Goal: Information Seeking & Learning: Learn about a topic

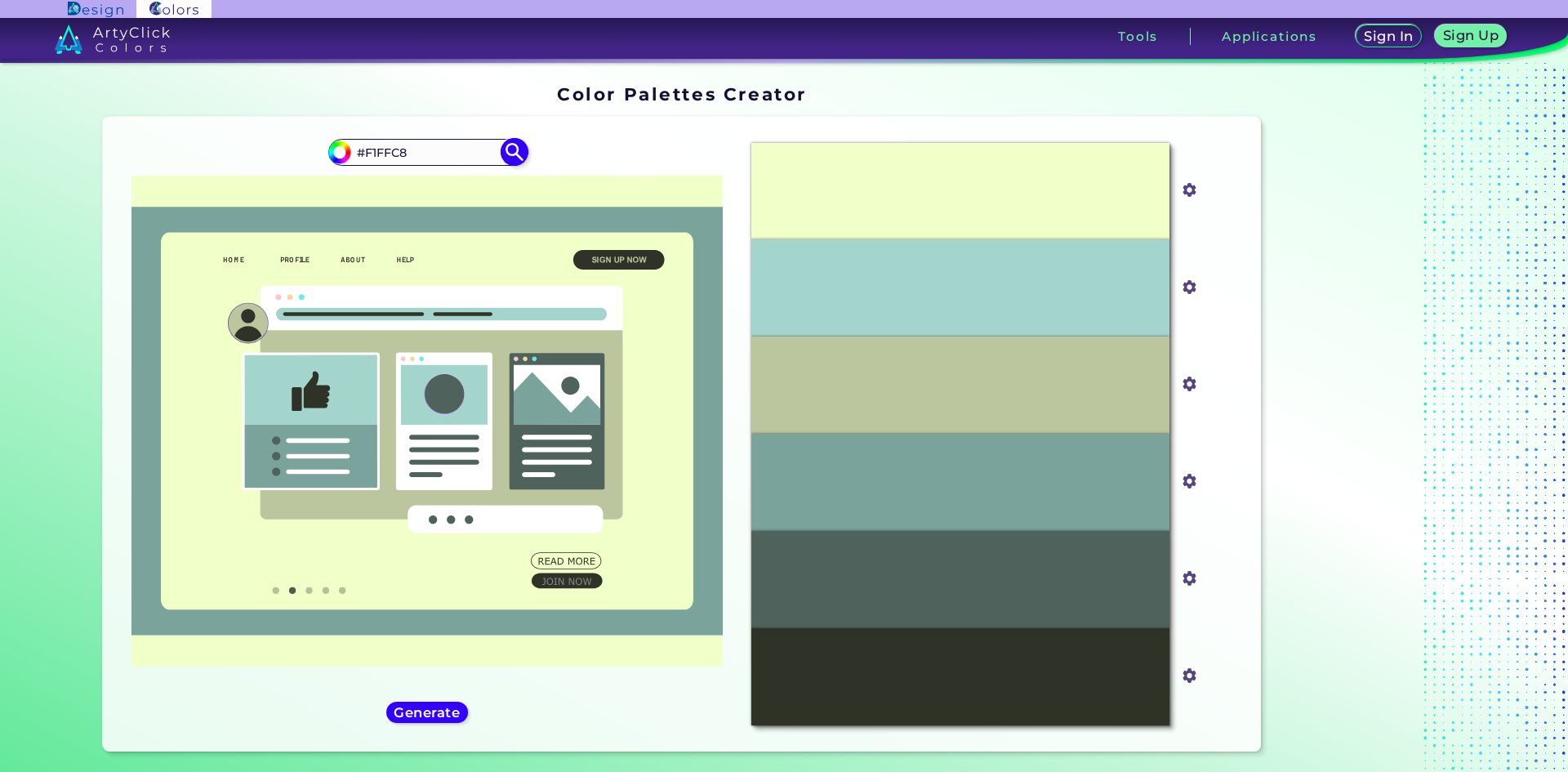
click at [476, 161] on input "#F1FFC8" at bounding box center [426, 152] width 152 height 22
click at [519, 151] on img at bounding box center [514, 152] width 29 height 29
type input "#f1ffc8"
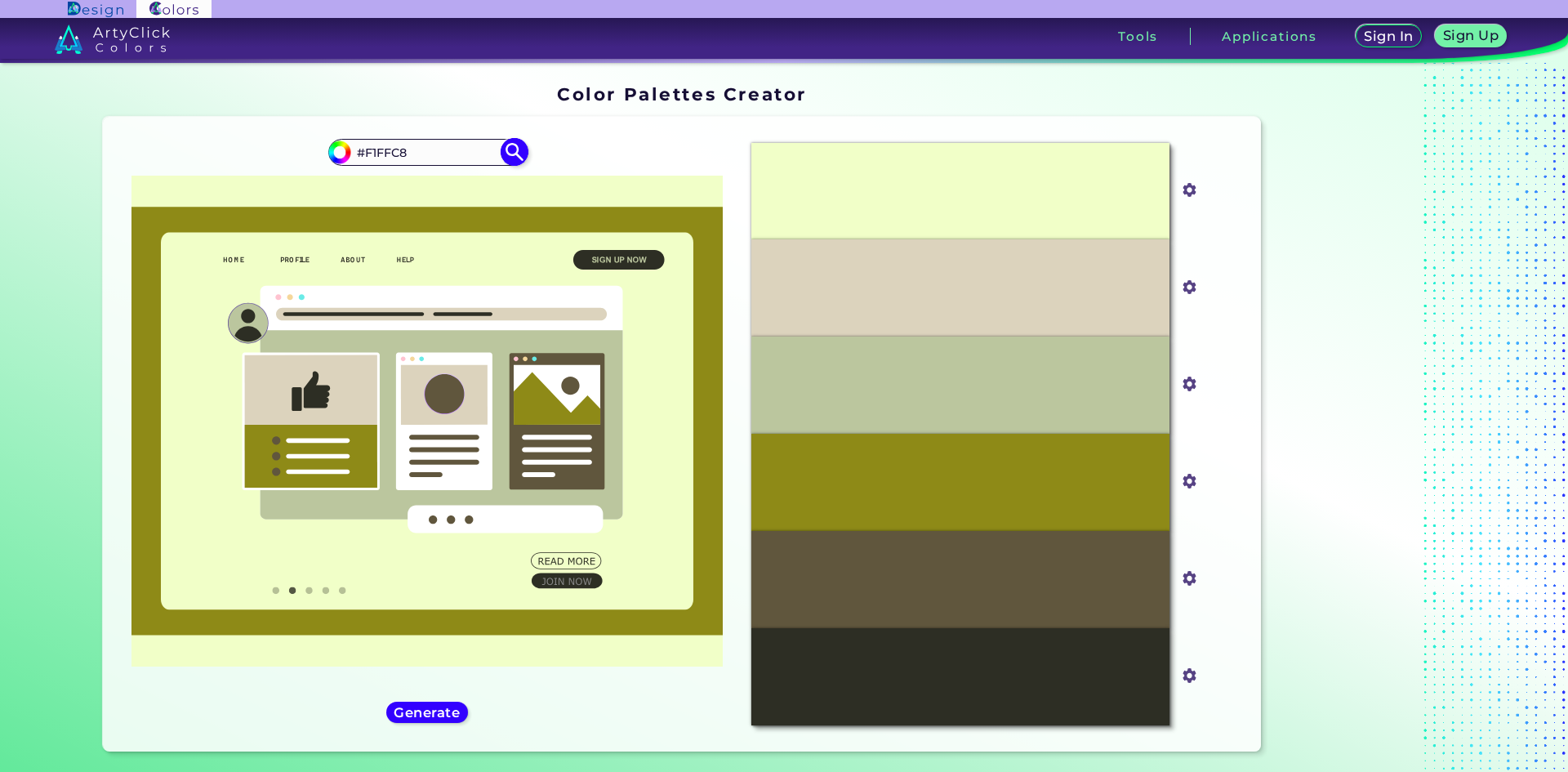
click at [460, 156] on input "#F1FFC8" at bounding box center [426, 152] width 152 height 22
drag, startPoint x: 455, startPoint y: 155, endPoint x: 240, endPoint y: 157, distance: 215.0
click at [240, 157] on div "#f1ffc8 #F1FFC8 Generate Acadia ◉ ◉" at bounding box center [427, 434] width 623 height 608
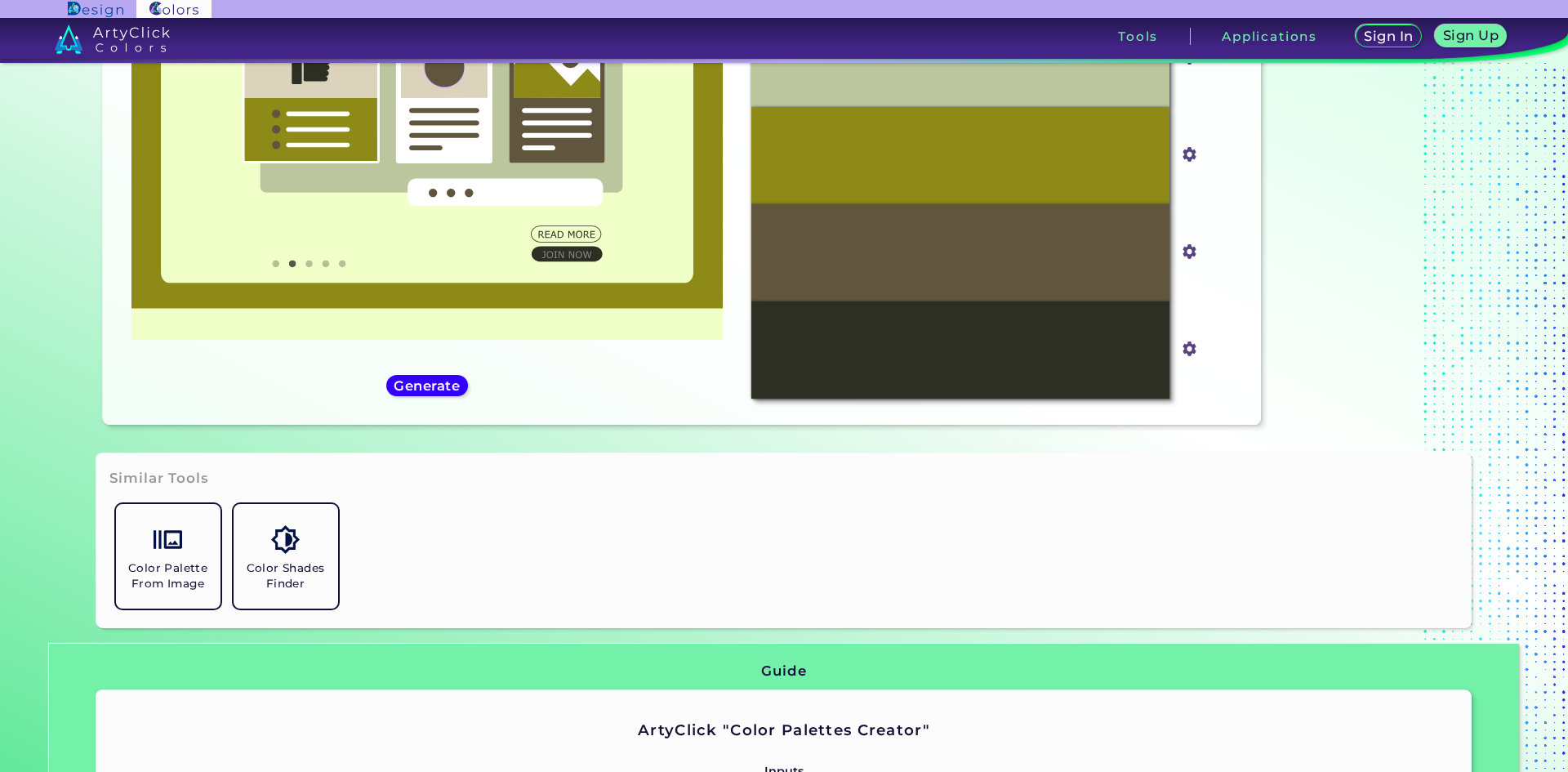
scroll to position [409, 0]
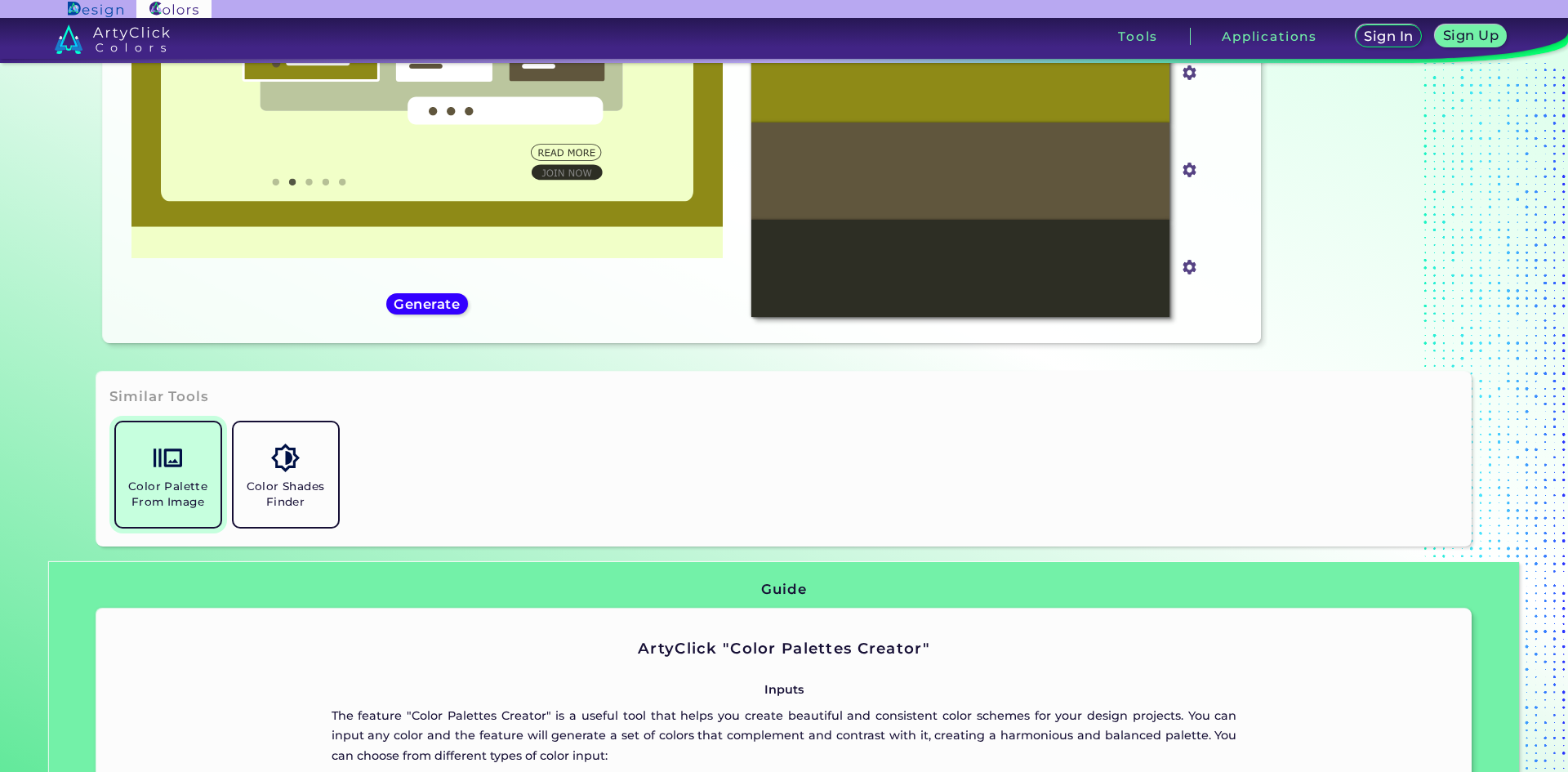
click at [187, 499] on h5 "Color Palette From Image" at bounding box center [169, 494] width 91 height 31
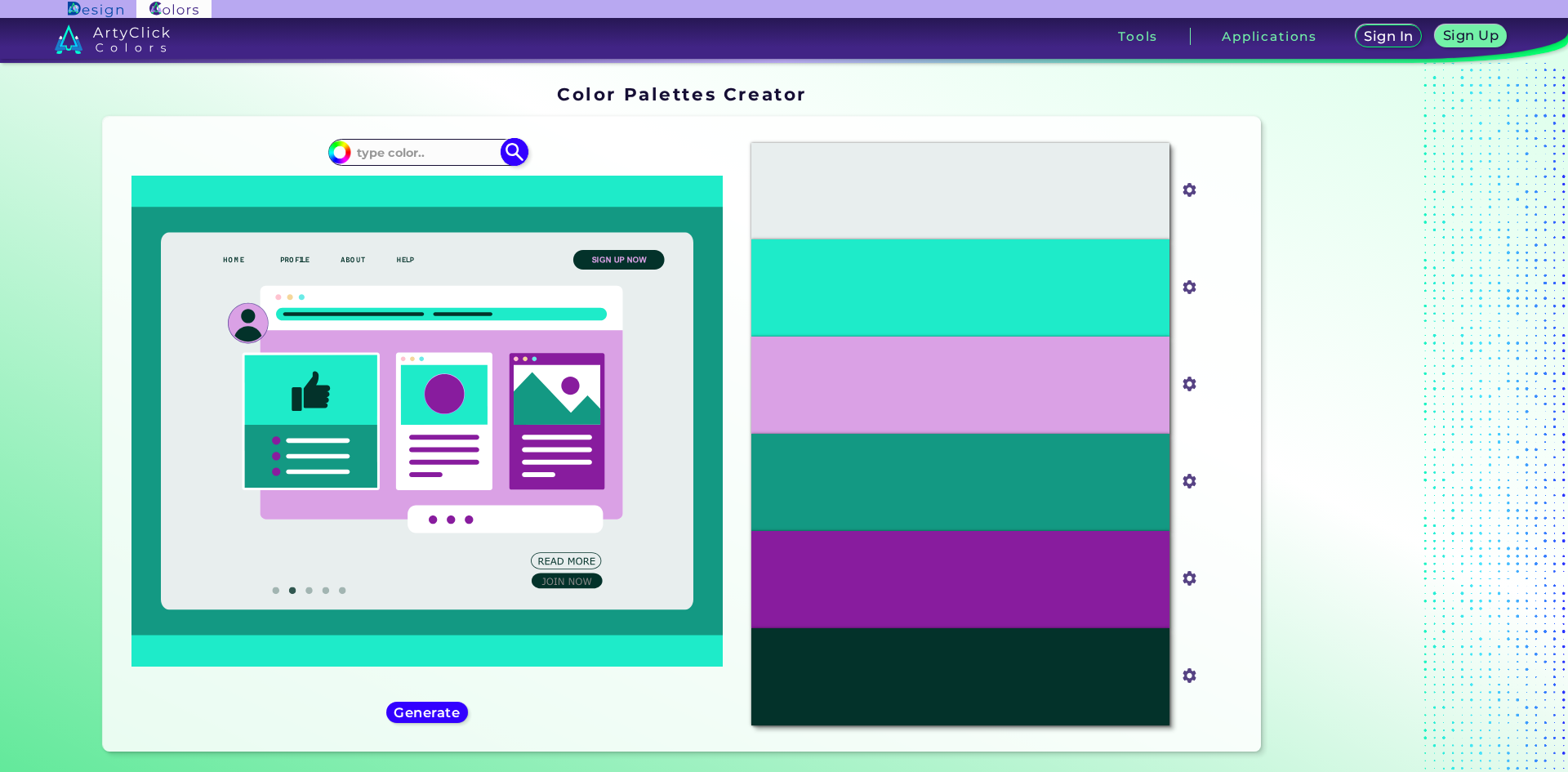
click at [395, 152] on input at bounding box center [426, 152] width 152 height 22
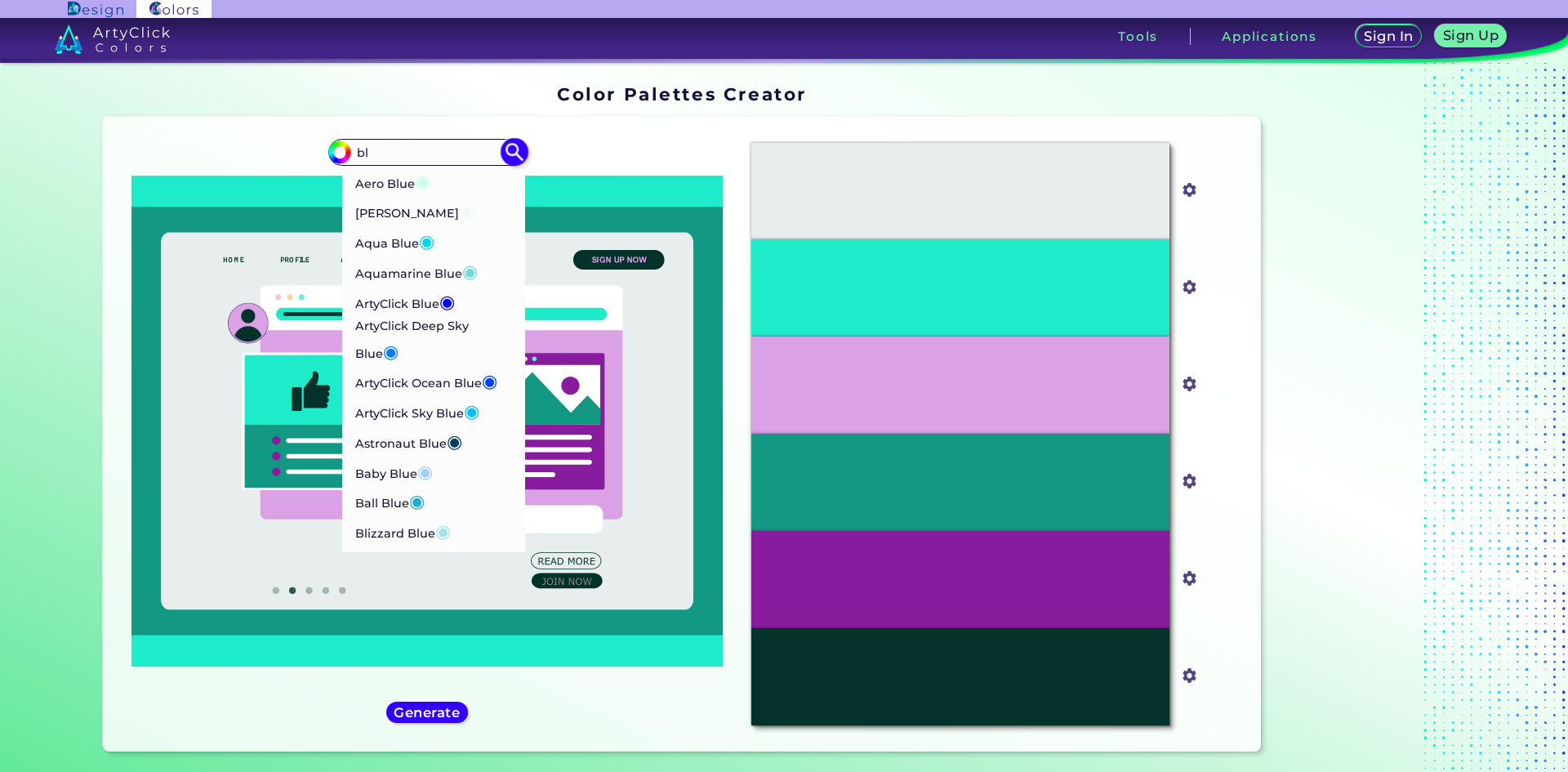
type input "b"
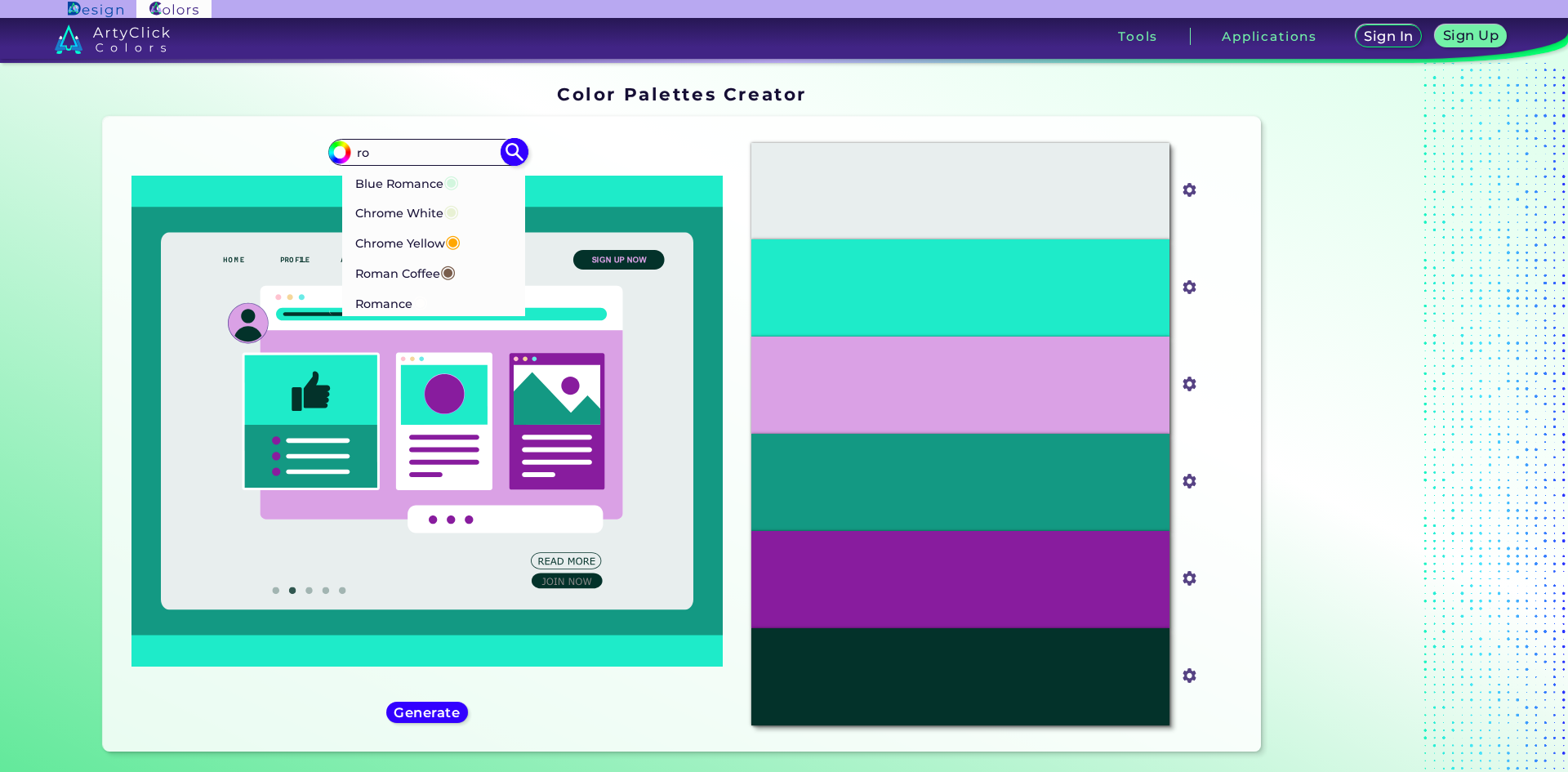
type input "r"
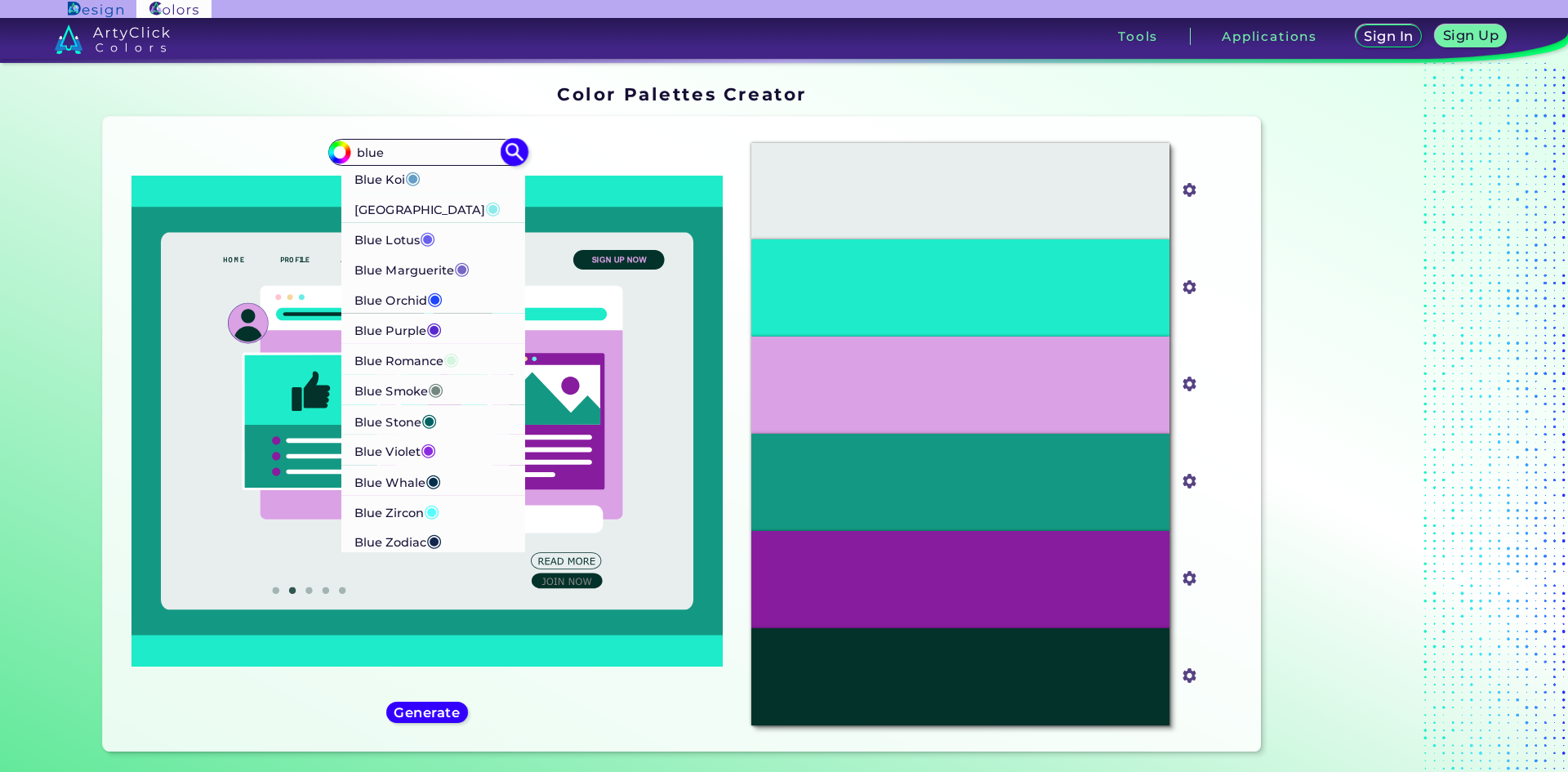
scroll to position [814, 0]
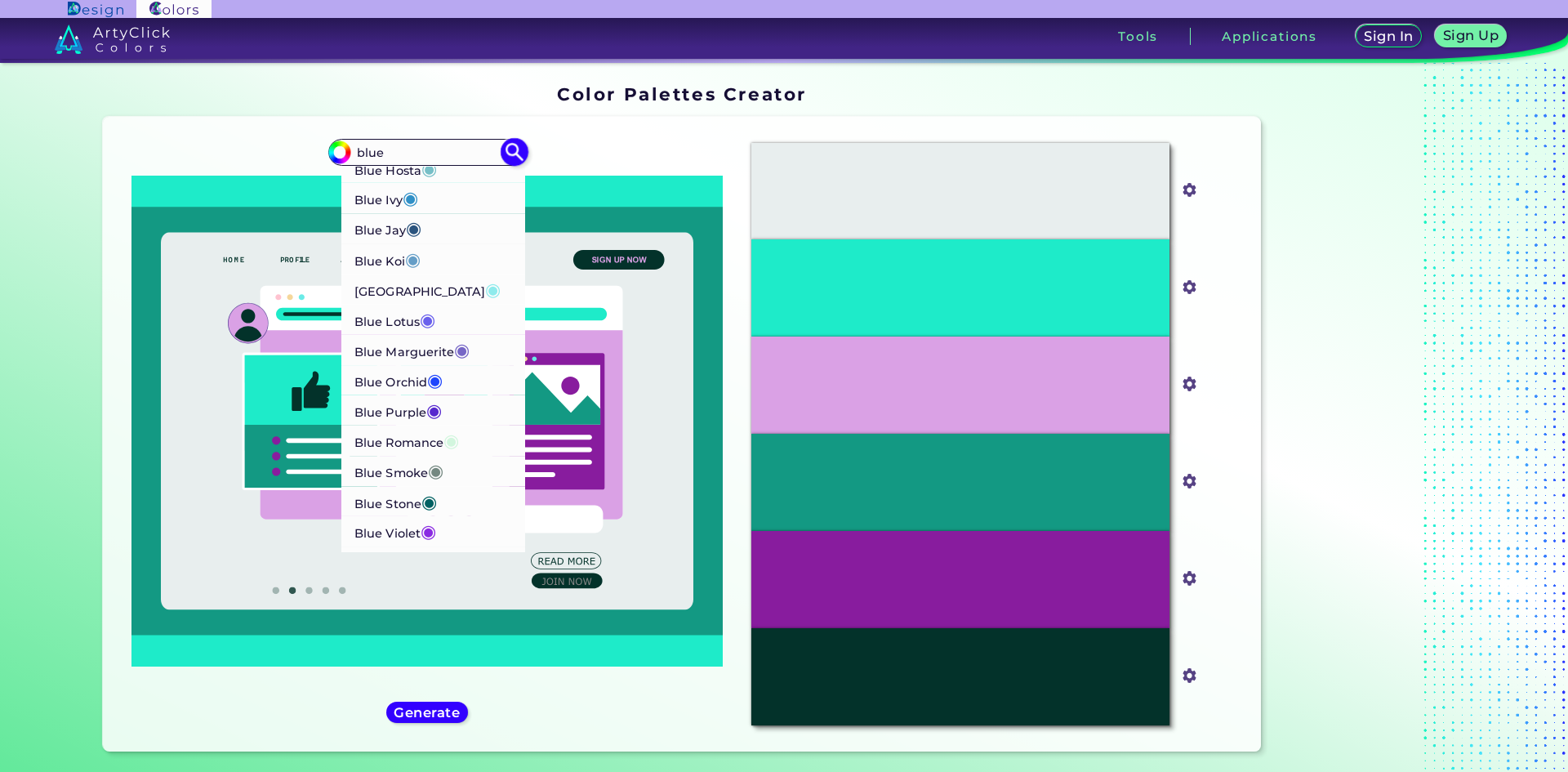
type input "blue"
click at [378, 226] on p "Blue [PERSON_NAME] ◉" at bounding box center [388, 228] width 67 height 30
type input "#2b547e"
type input "#2B547E"
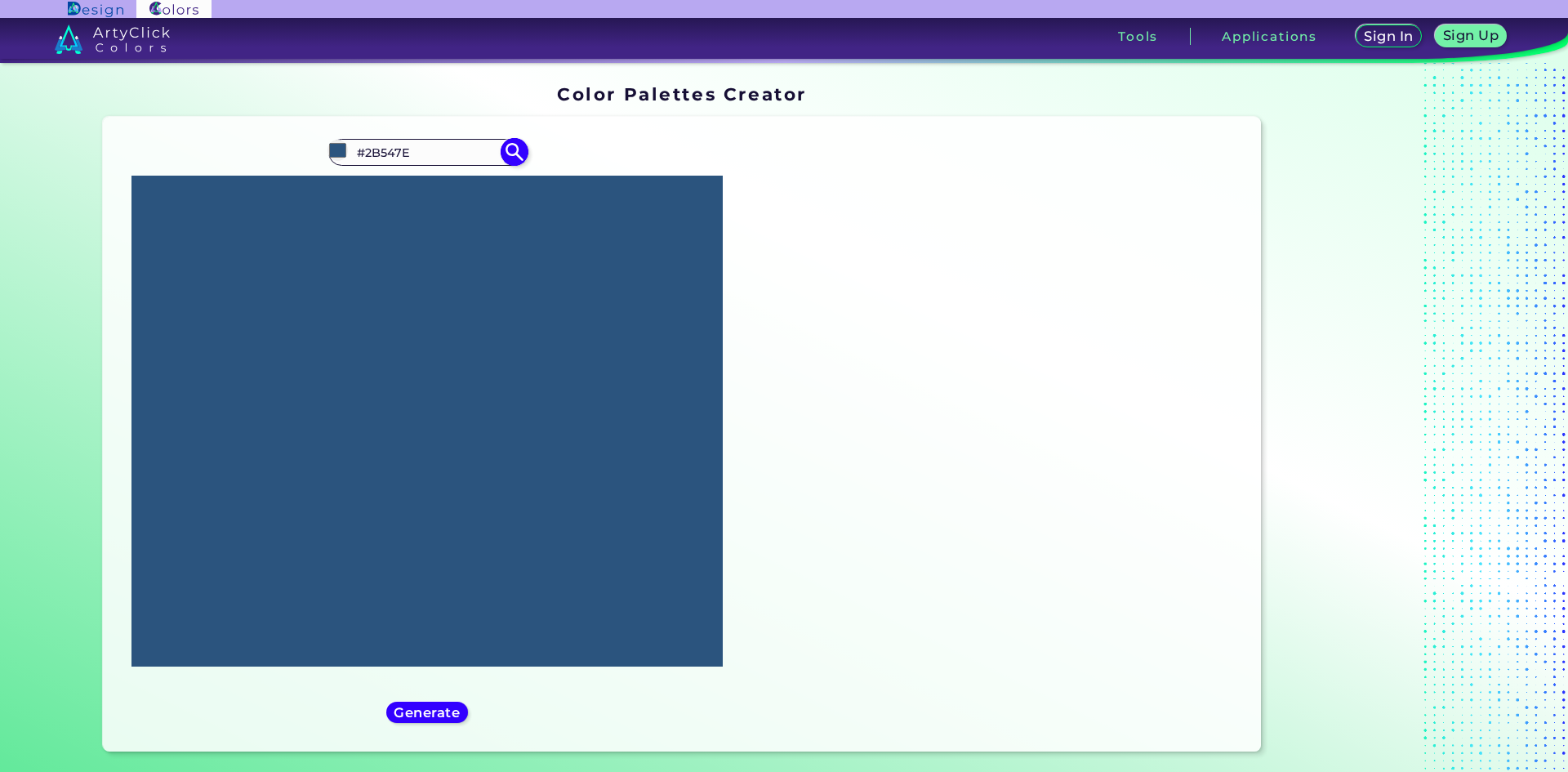
scroll to position [0, 0]
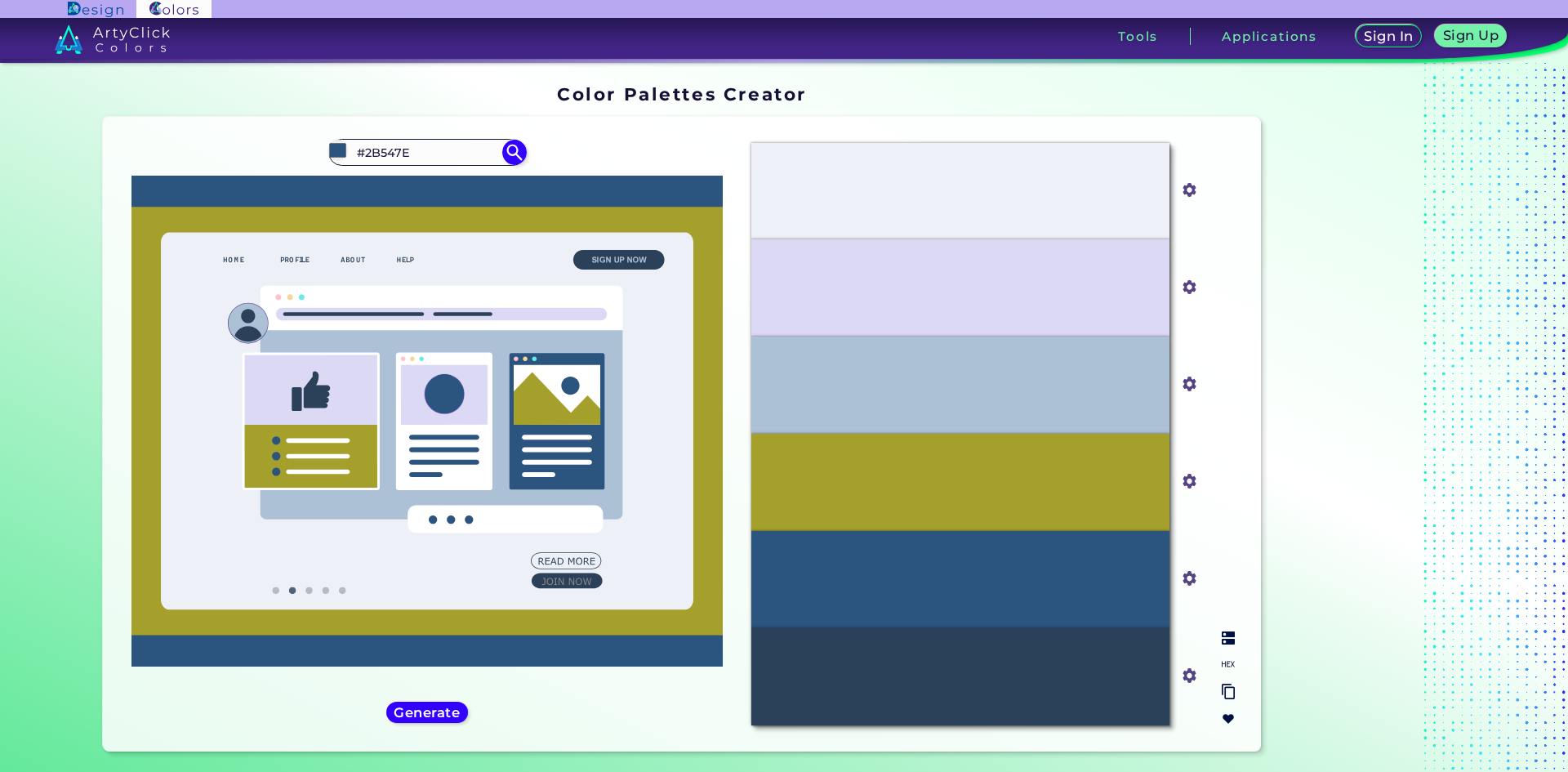
click at [1187, 580] on input "#2b547e" at bounding box center [1186, 577] width 21 height 21
click at [1358, 602] on div at bounding box center [1370, 422] width 204 height 687
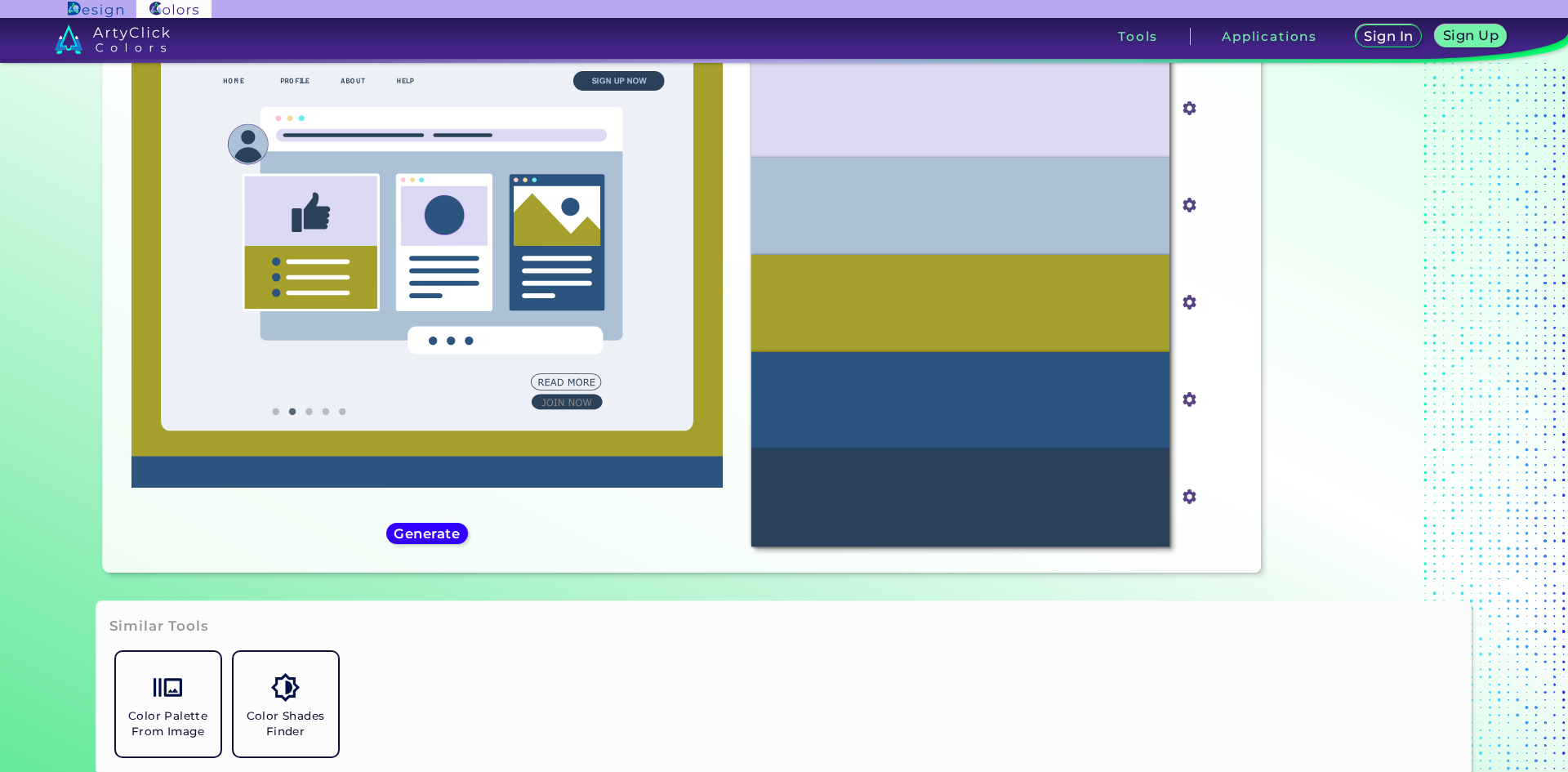
scroll to position [245, 0]
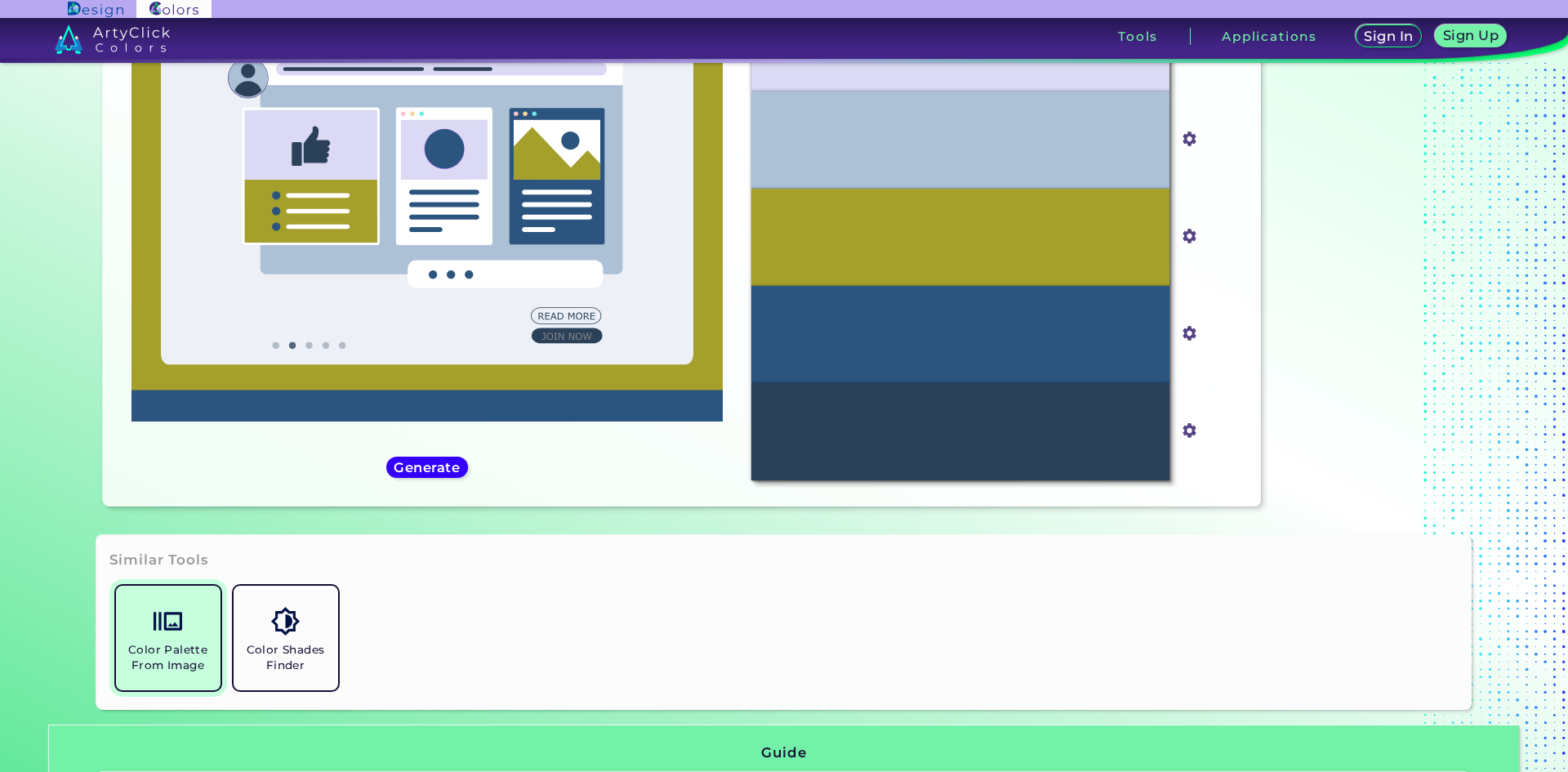
click at [169, 636] on link "Color Palette From Image" at bounding box center [168, 638] width 118 height 118
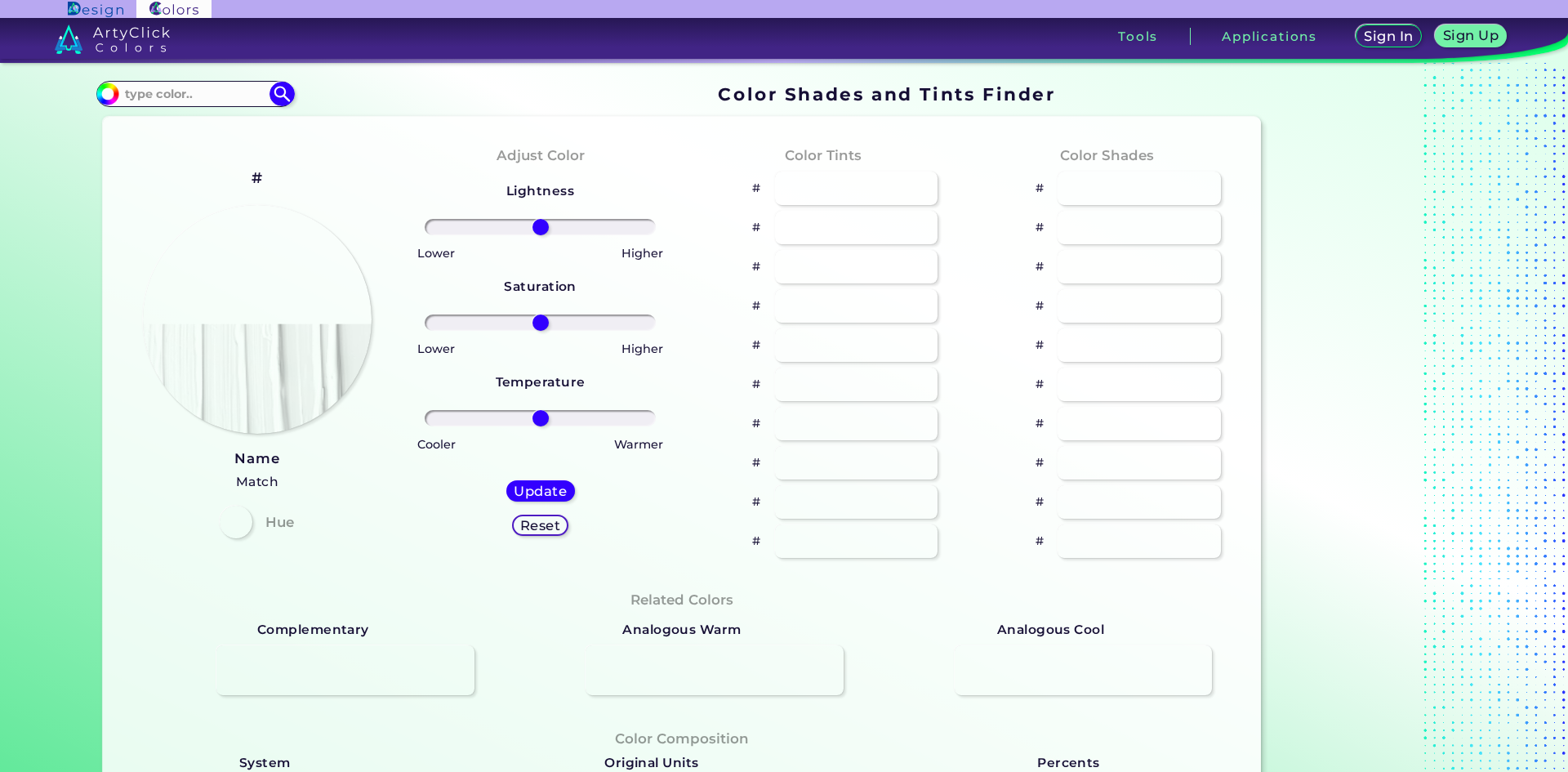
type input "#70e6d2"
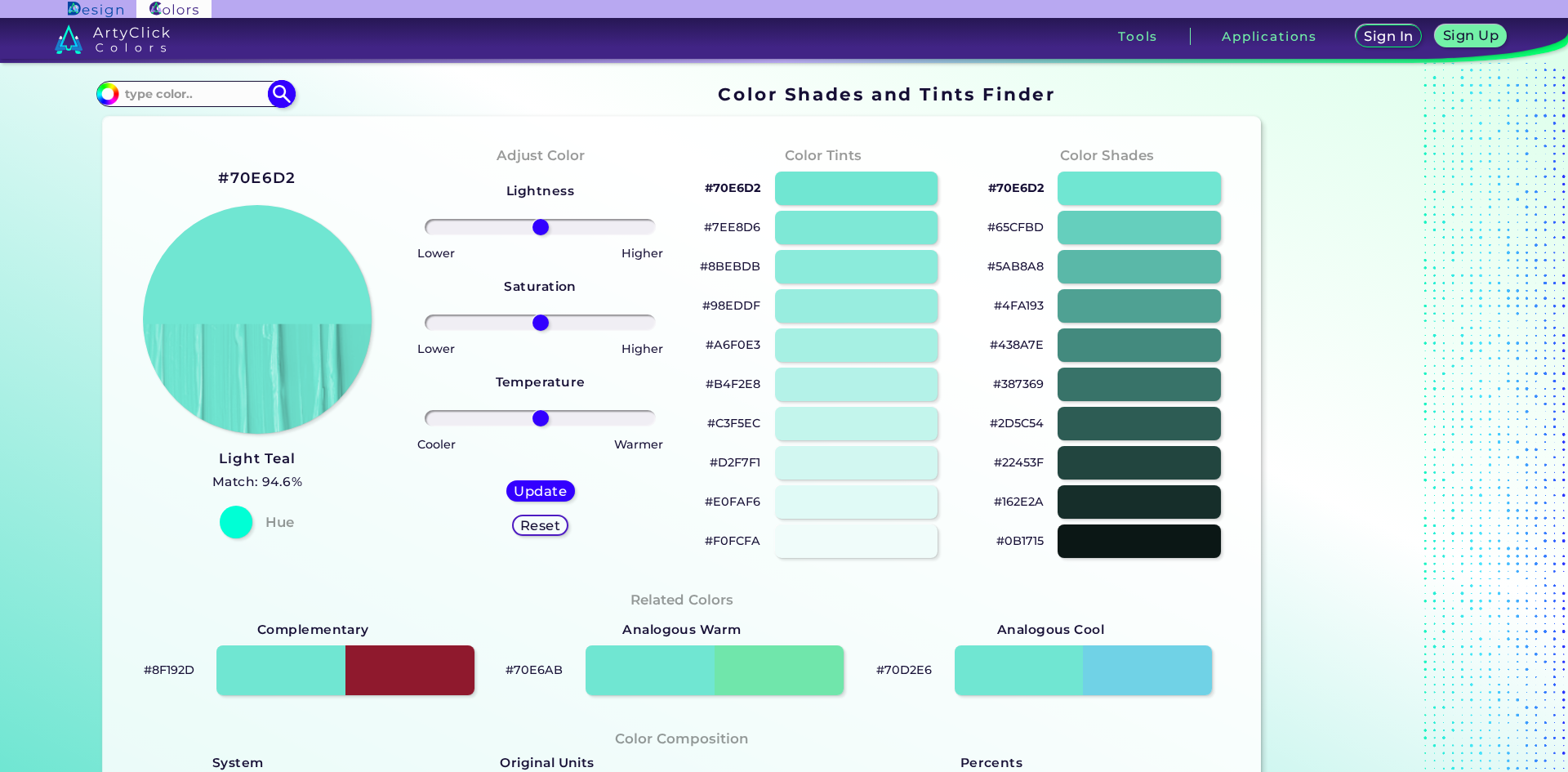
click at [175, 86] on input at bounding box center [194, 93] width 152 height 22
type input "blue j"
drag, startPoint x: 201, startPoint y: 126, endPoint x: 210, endPoint y: 118, distance: 12.0
click at [209, 118] on li "Blue [PERSON_NAME] ◉" at bounding box center [201, 123] width 182 height 30
type input "#2b547e"
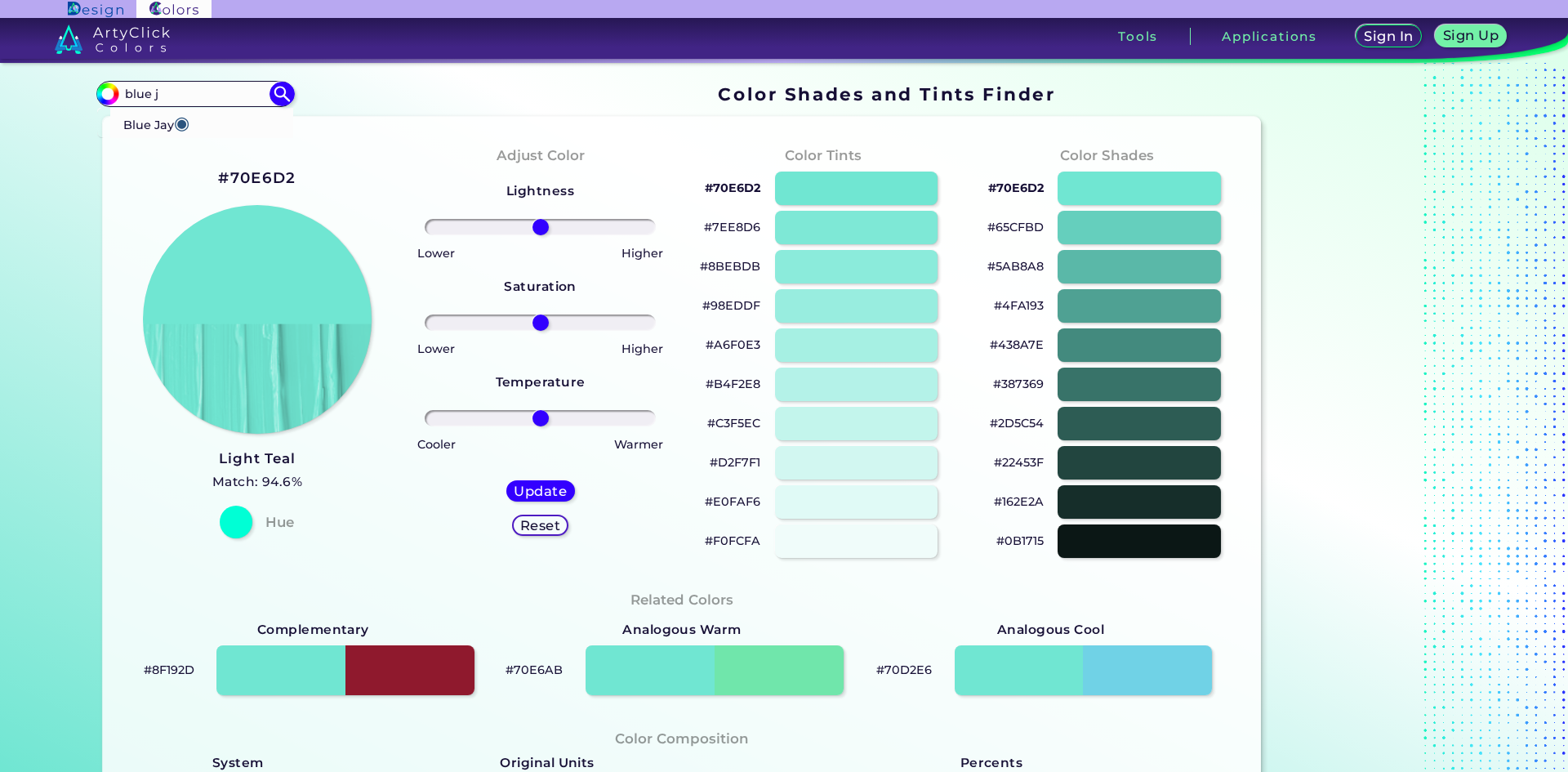
type input "#2B547E"
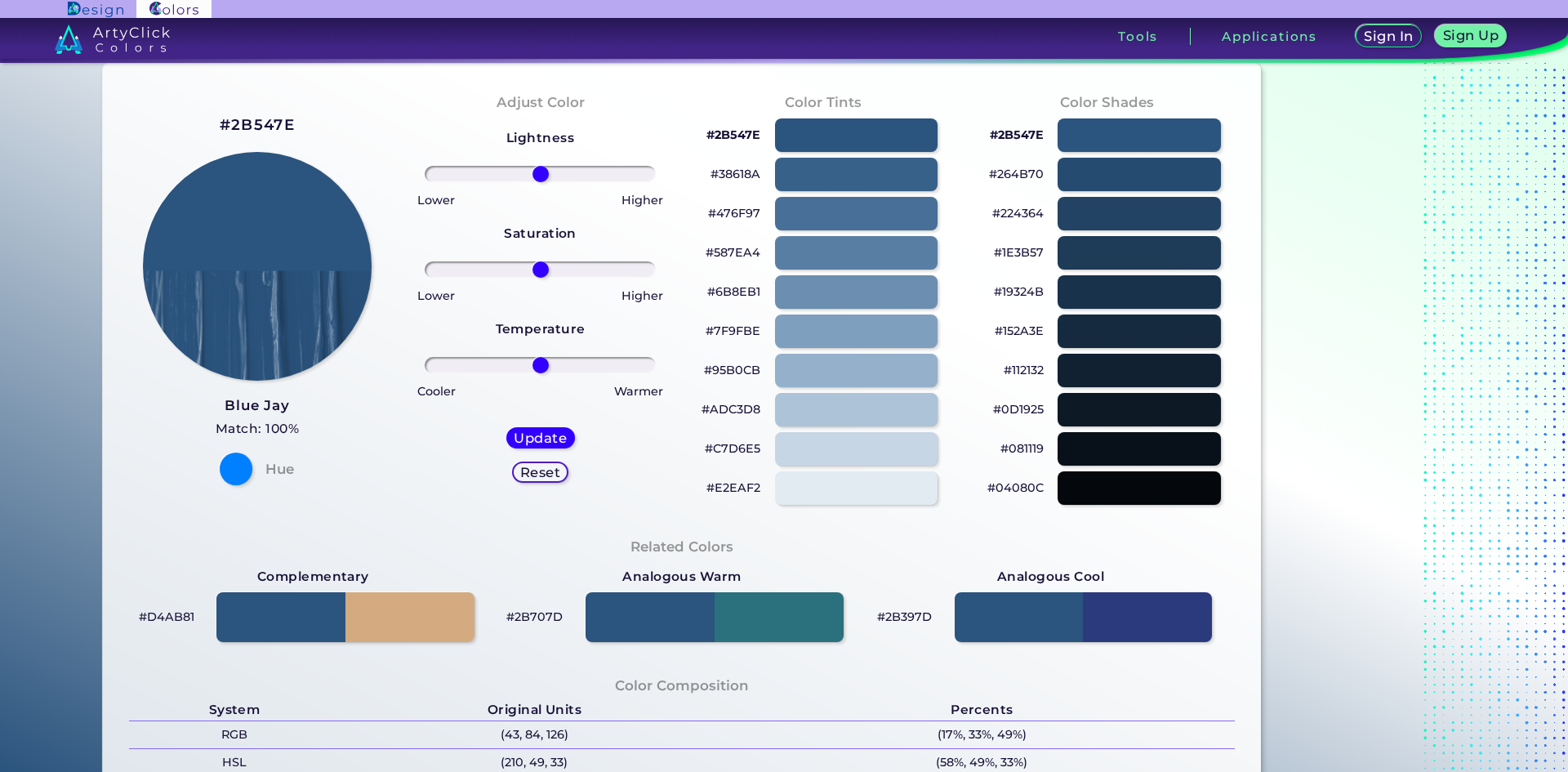
scroll to position [81, 0]
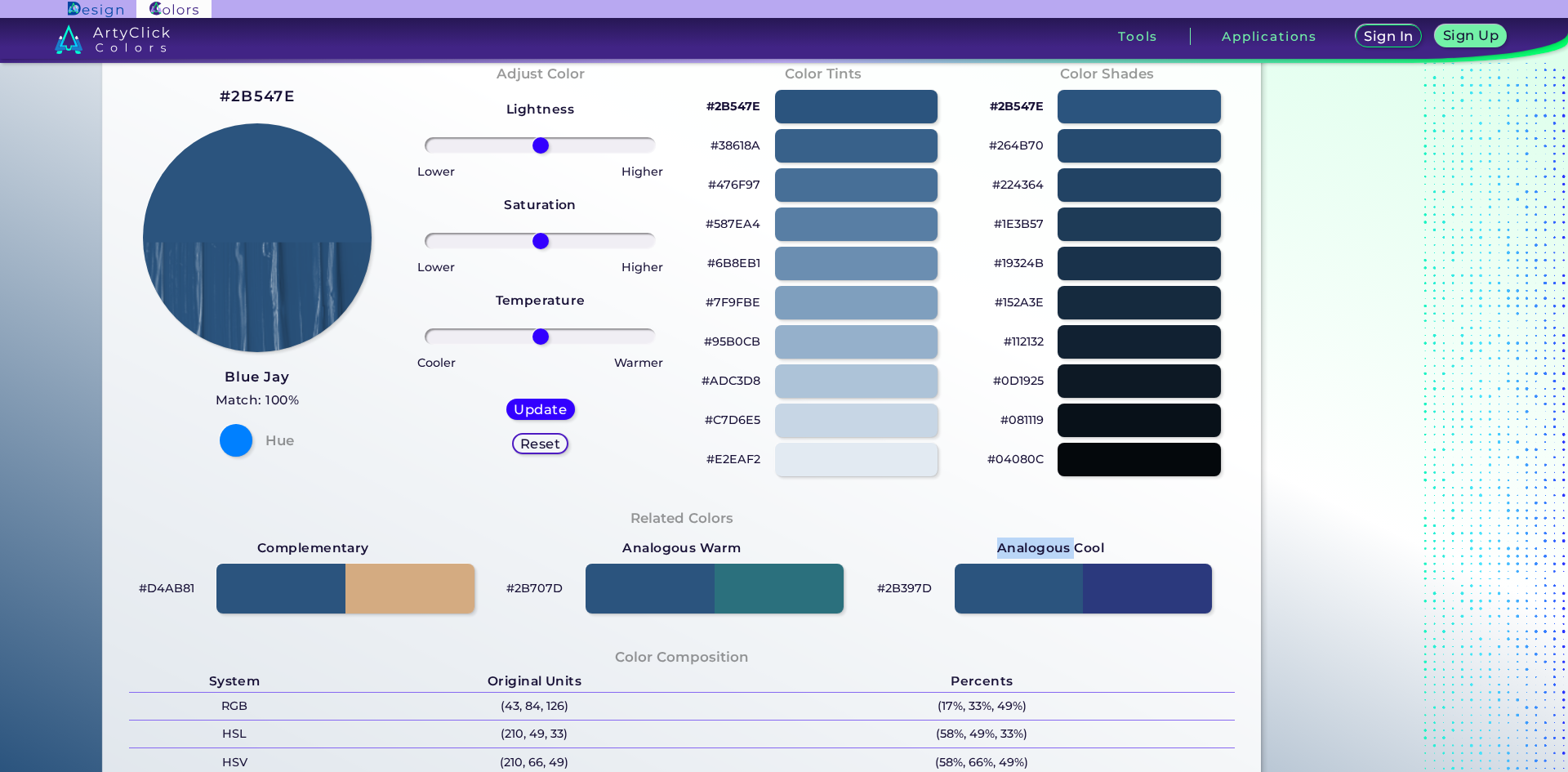
drag, startPoint x: 995, startPoint y: 546, endPoint x: 1070, endPoint y: 549, distance: 75.1
click at [1070, 549] on strong "Analogous Cool" at bounding box center [1050, 548] width 108 height 21
copy strong "Analogous"
click at [1158, 590] on div at bounding box center [1083, 588] width 261 height 51
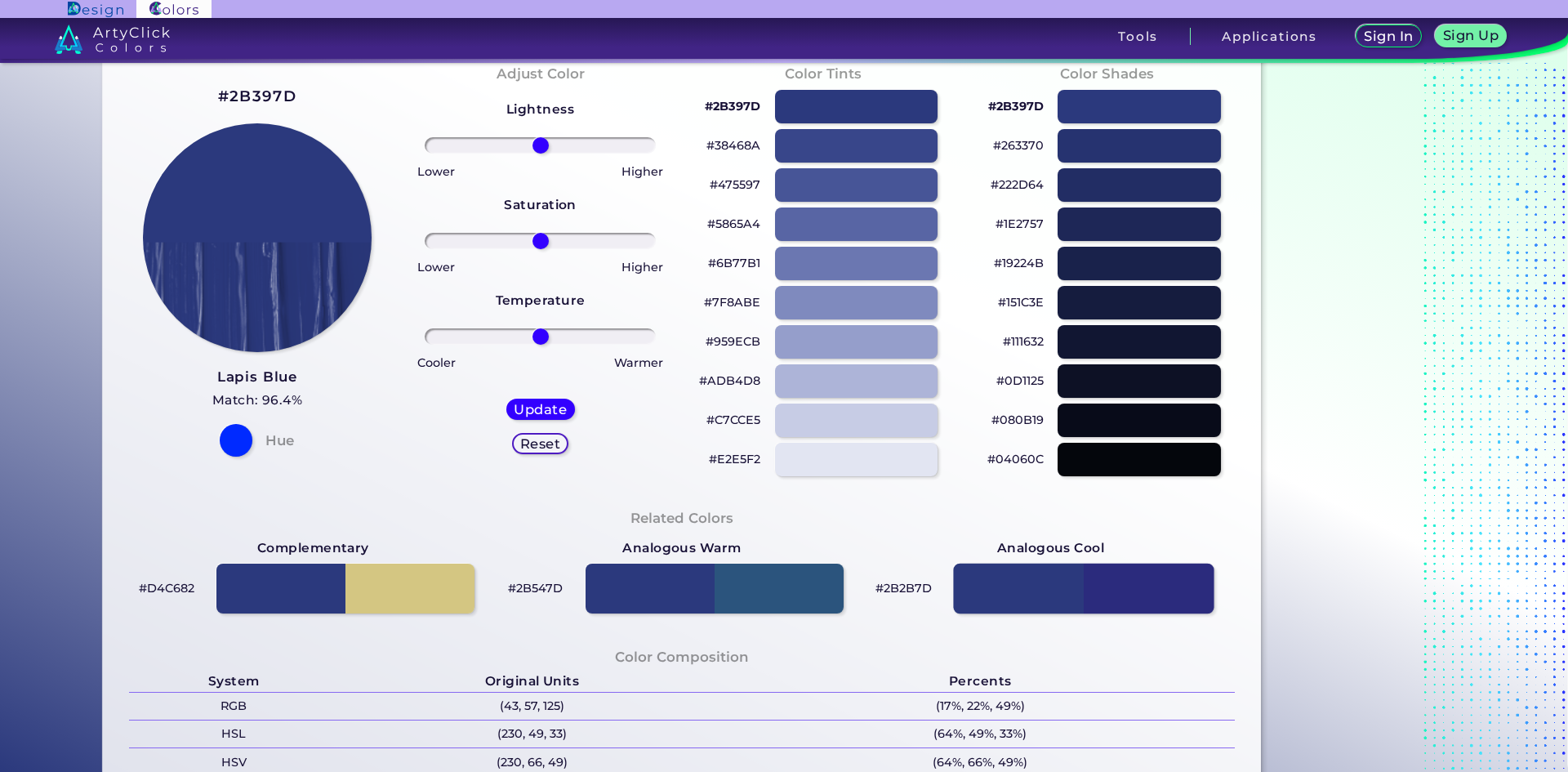
click at [1034, 587] on div at bounding box center [1083, 588] width 261 height 51
type input "#2b2b7d"
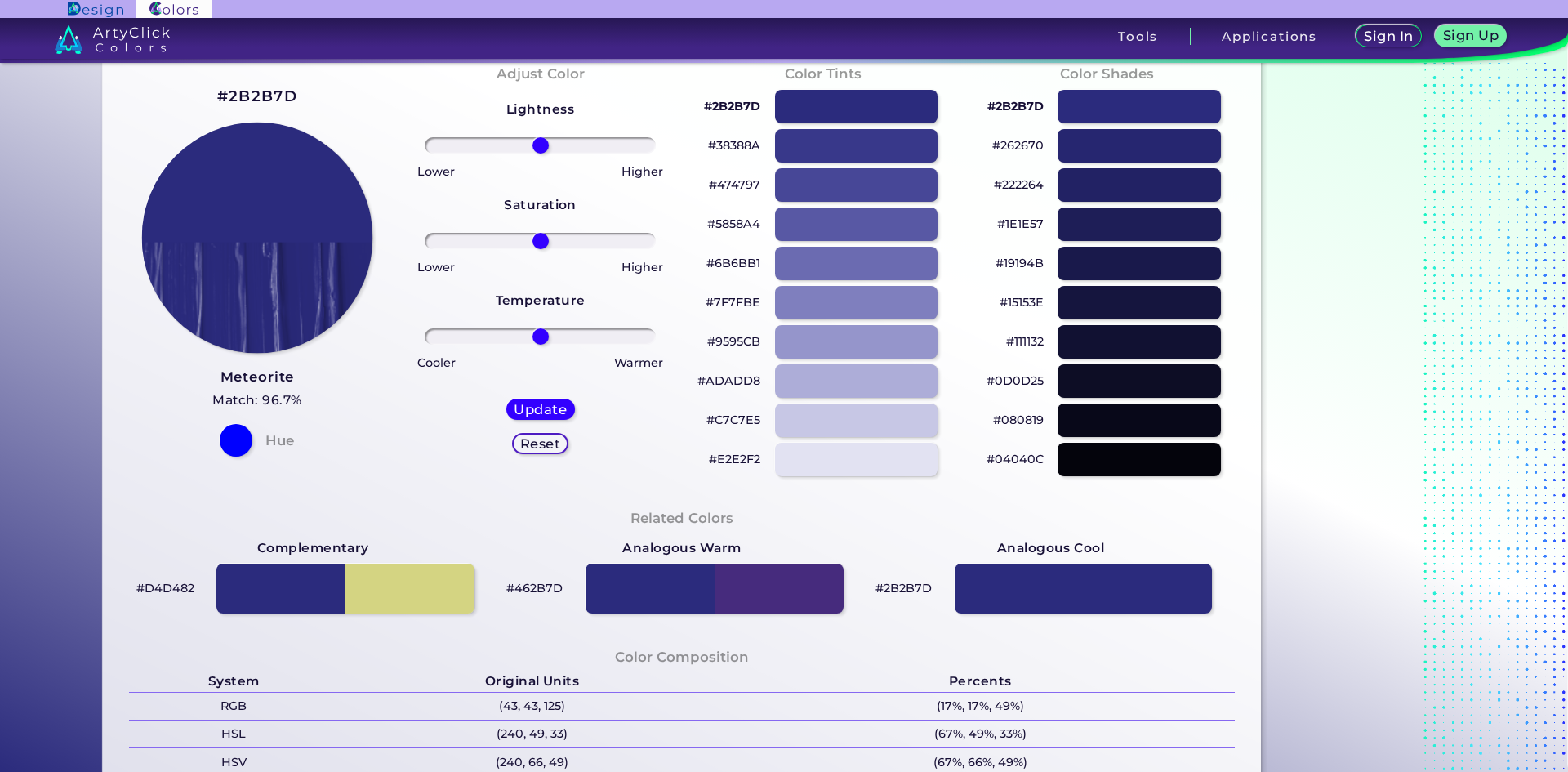
drag, startPoint x: 224, startPoint y: 169, endPoint x: 210, endPoint y: 171, distance: 14.1
